Goal: Browse casually: Explore the website without a specific task or goal

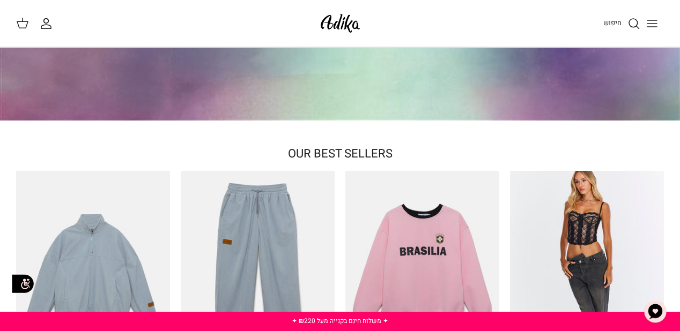
scroll to position [172, 0]
click at [657, 19] on icon "Toggle menu" at bounding box center [652, 23] width 13 height 13
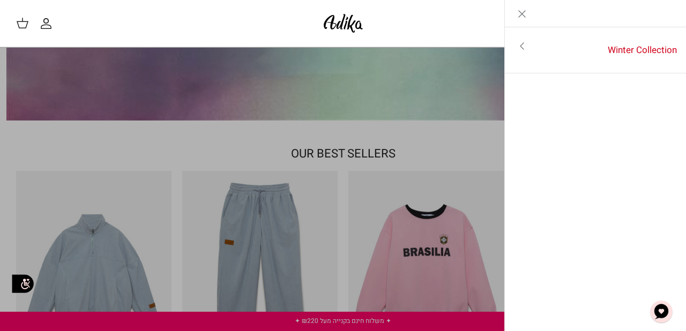
click at [522, 13] on icon "Close" at bounding box center [522, 14] width 13 height 13
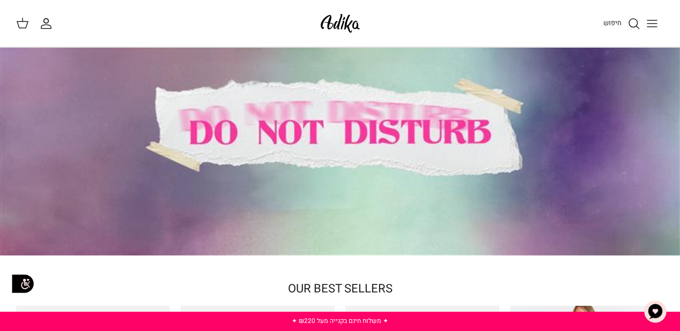
scroll to position [86, 0]
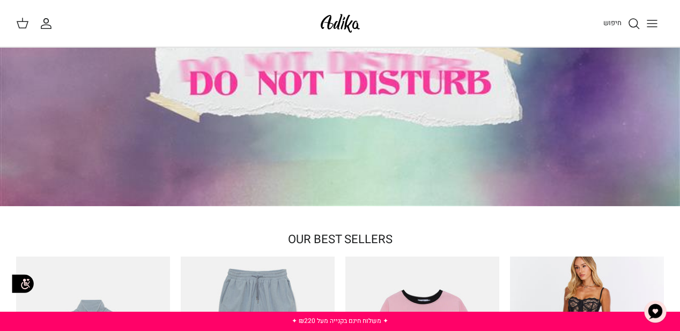
click at [381, 98] on div at bounding box center [340, 84] width 680 height 244
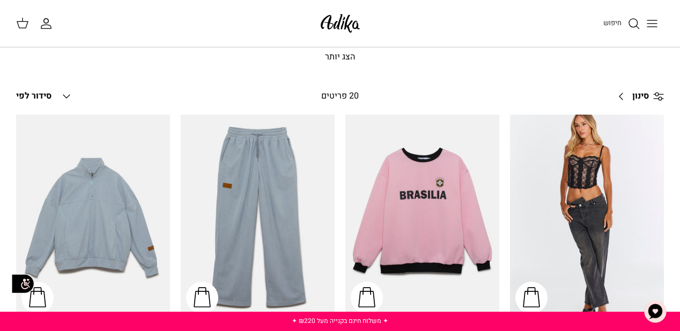
scroll to position [43, 0]
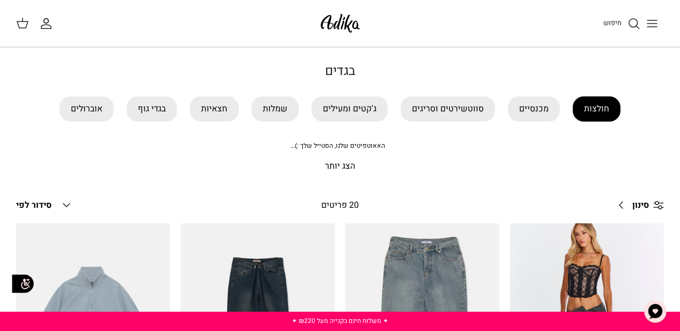
click at [589, 107] on link "חולצות" at bounding box center [597, 109] width 48 height 25
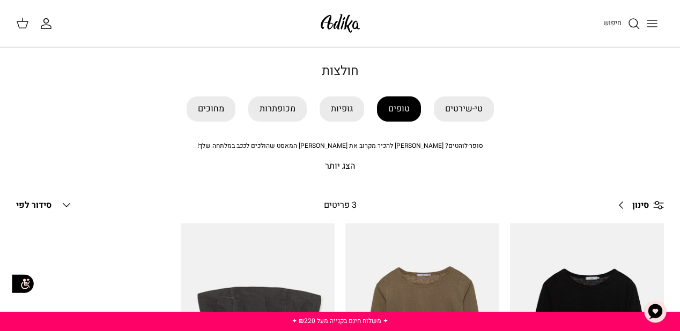
click at [396, 107] on link "טופים" at bounding box center [399, 109] width 44 height 25
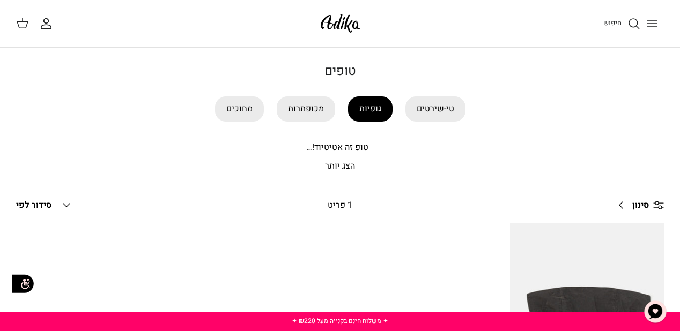
click at [380, 107] on link "גופיות" at bounding box center [370, 109] width 45 height 25
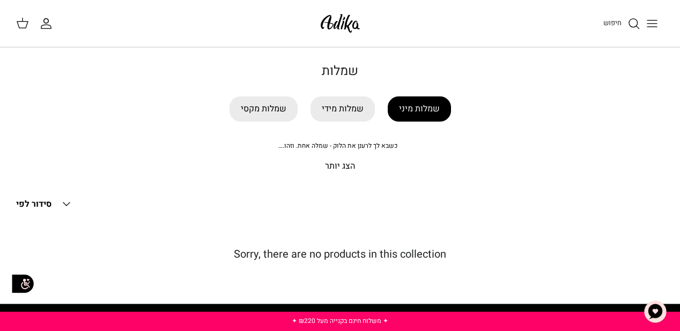
click at [419, 109] on link "שמלות מיני" at bounding box center [419, 109] width 63 height 25
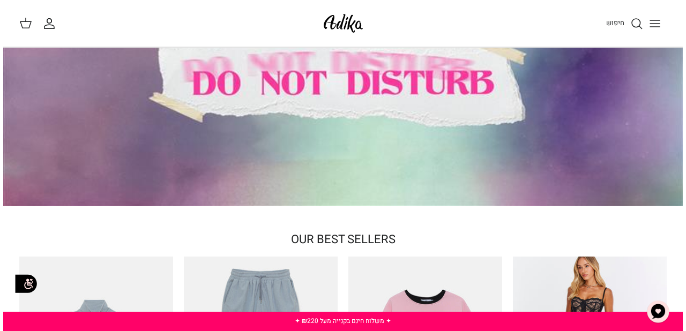
scroll to position [43, 0]
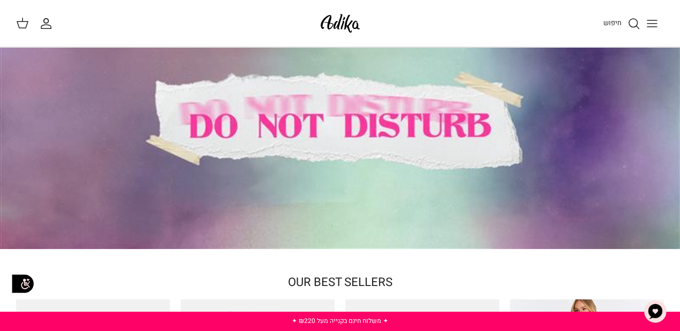
click at [650, 20] on line "Toggle menu" at bounding box center [652, 20] width 10 height 0
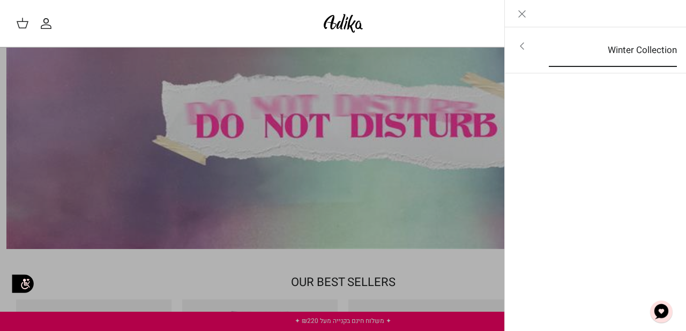
click at [648, 52] on link "Winter Collection" at bounding box center [612, 50] width 147 height 33
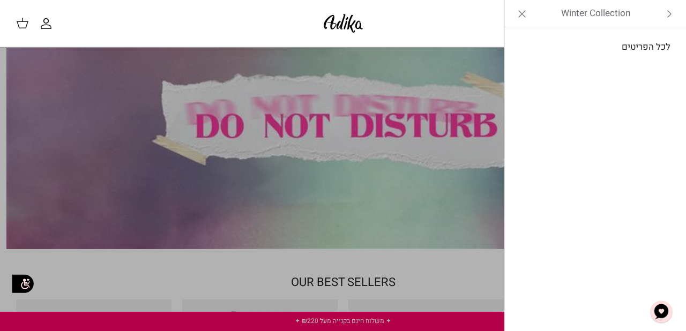
click at [648, 47] on link "לכל הפריטים" at bounding box center [595, 47] width 171 height 27
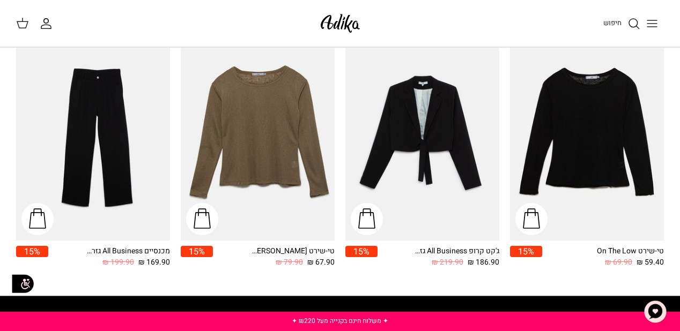
scroll to position [1158, 0]
